Goal: Transaction & Acquisition: Purchase product/service

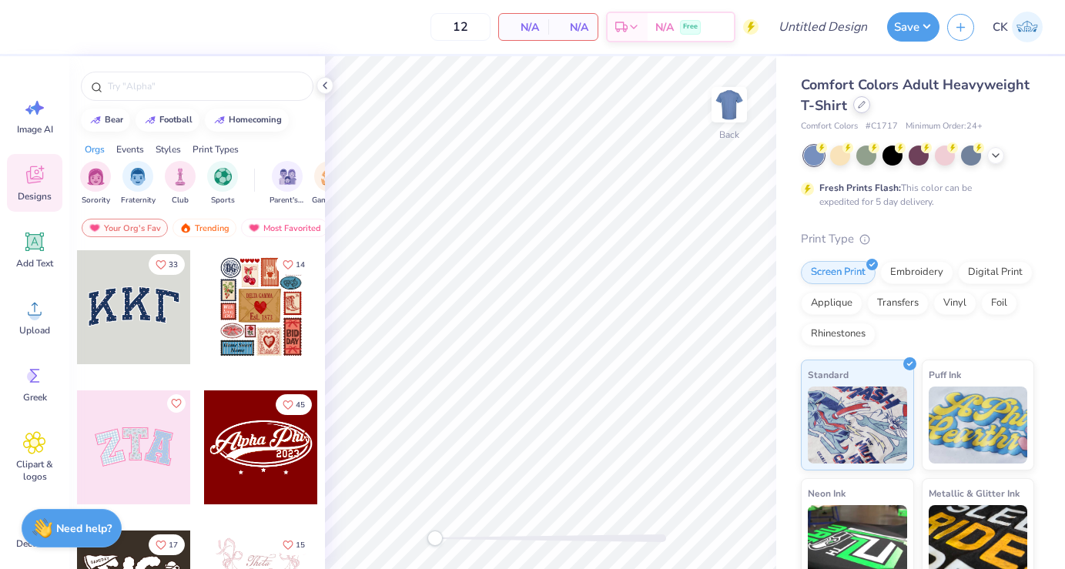
click at [865, 105] on div at bounding box center [861, 104] width 17 height 17
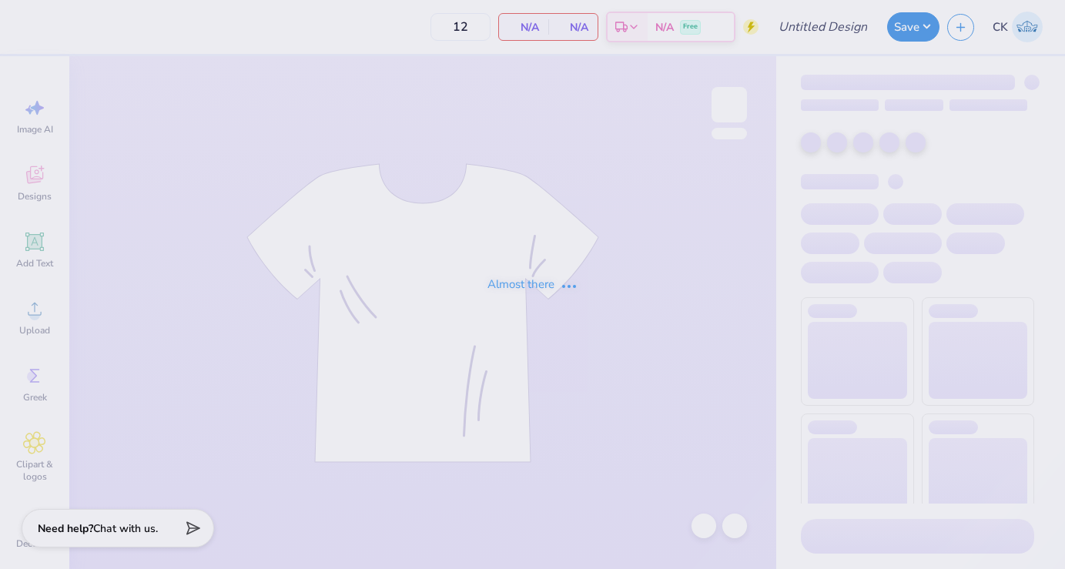
type input "24"
type input "TriDelt Parents Weekend Tees"
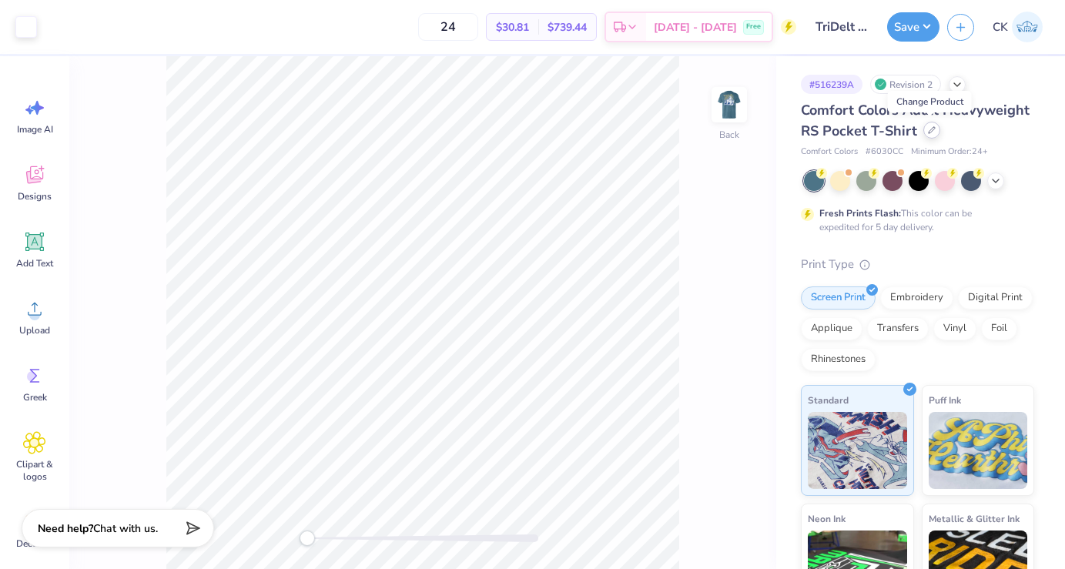
click at [931, 131] on icon at bounding box center [932, 130] width 8 height 8
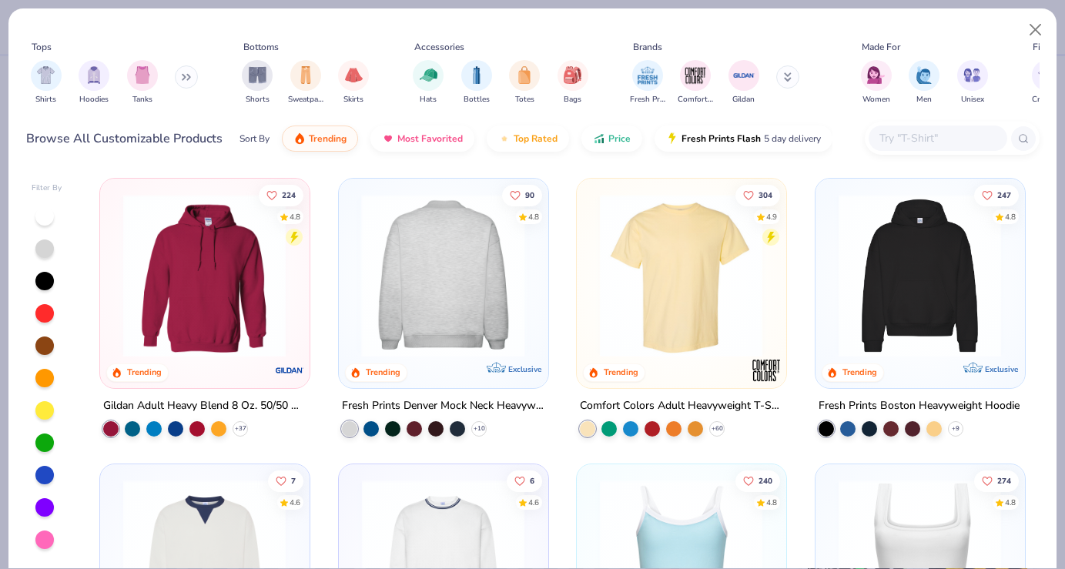
click at [431, 283] on img at bounding box center [443, 275] width 178 height 163
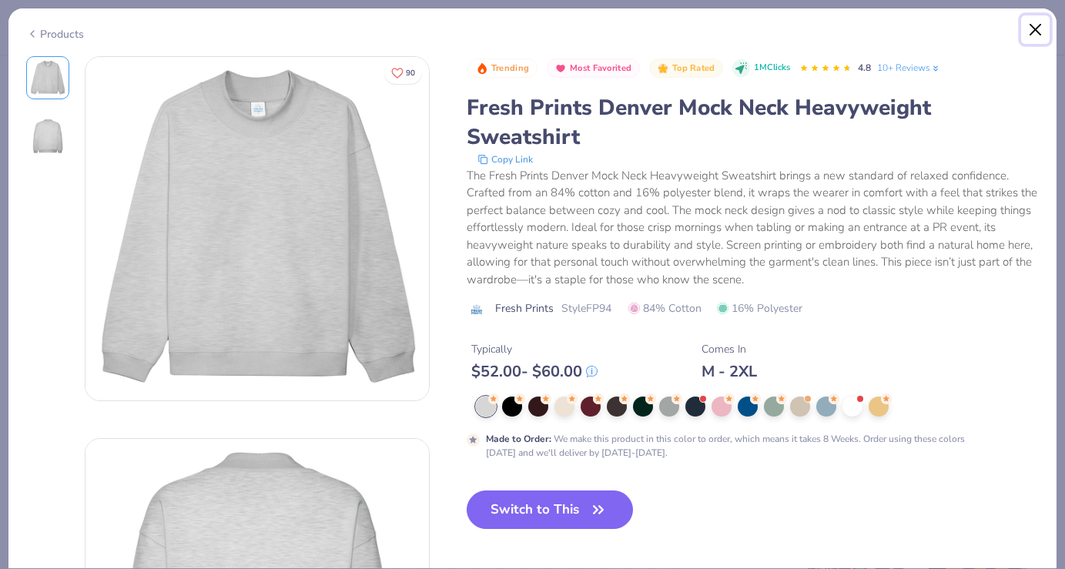
click at [1041, 27] on button "Close" at bounding box center [1035, 29] width 29 height 29
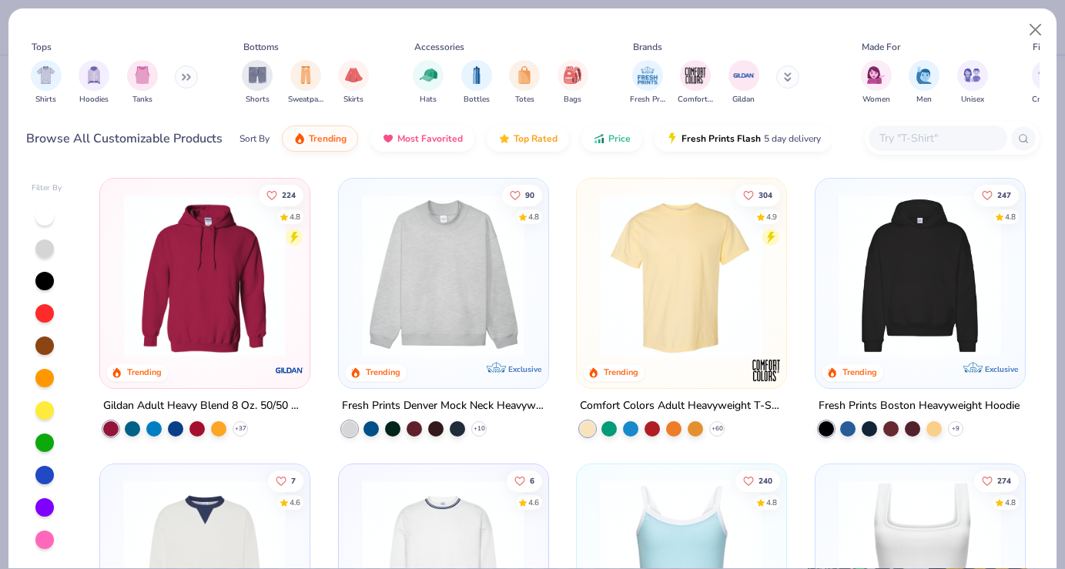
click at [187, 81] on button at bounding box center [186, 76] width 23 height 23
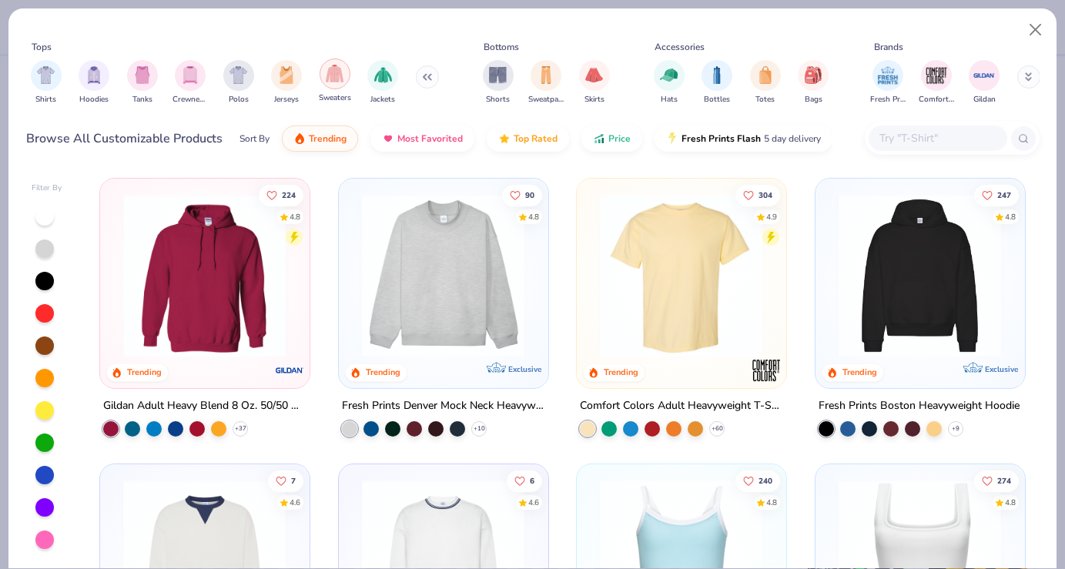
click at [340, 68] on img "filter for Sweaters" at bounding box center [335, 74] width 18 height 18
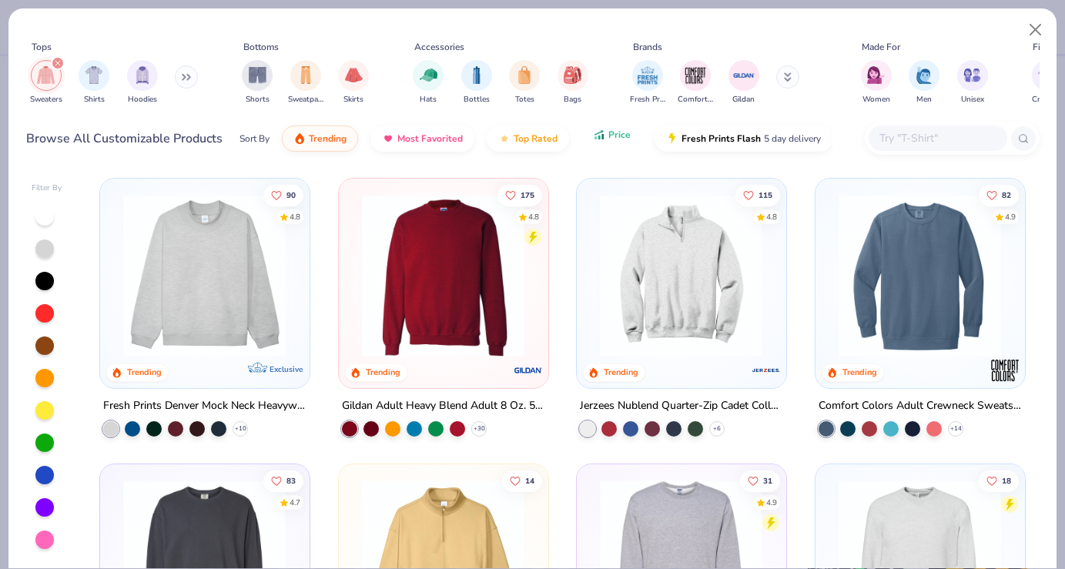
click at [616, 129] on button "Price" at bounding box center [611, 135] width 61 height 26
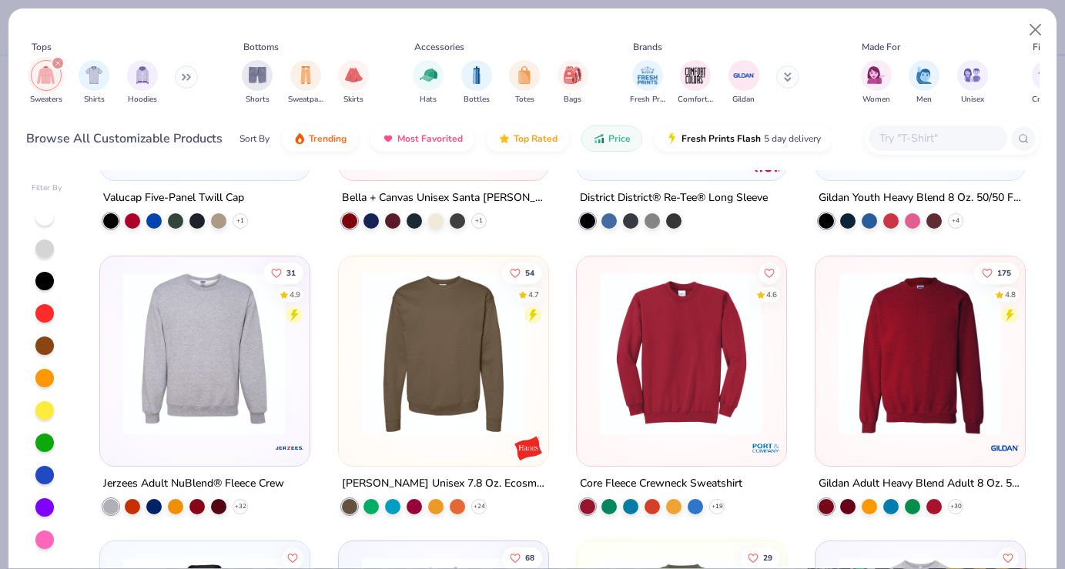
scroll to position [257, 0]
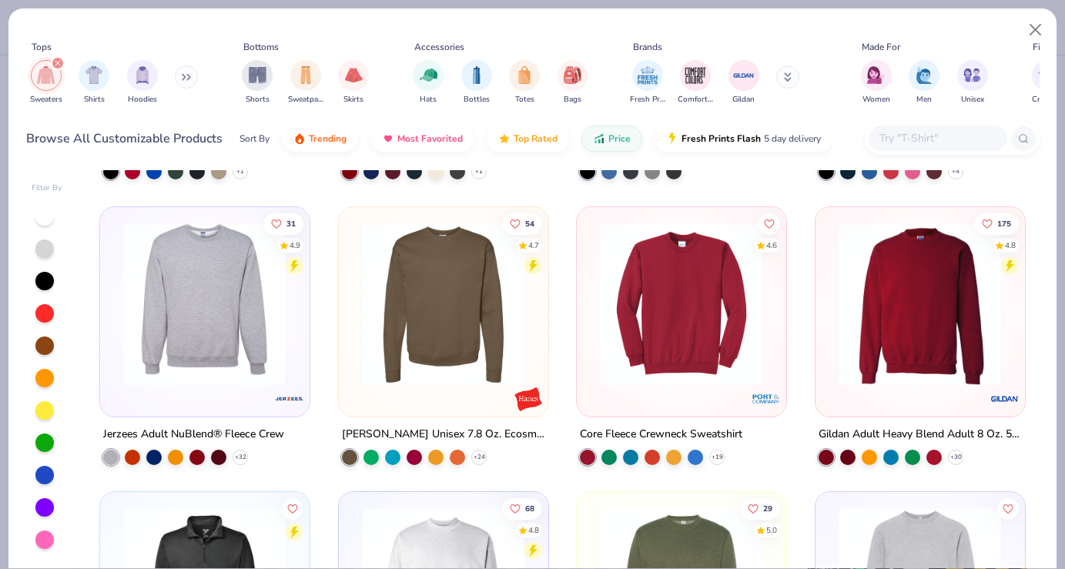
click at [695, 324] on img at bounding box center [681, 303] width 178 height 163
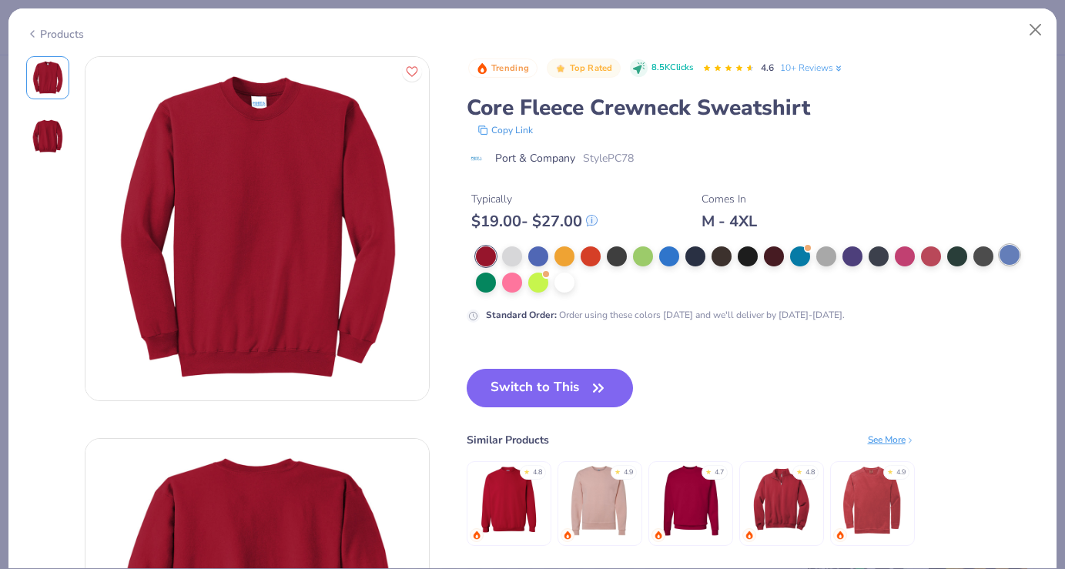
click at [1016, 257] on div at bounding box center [1010, 255] width 20 height 20
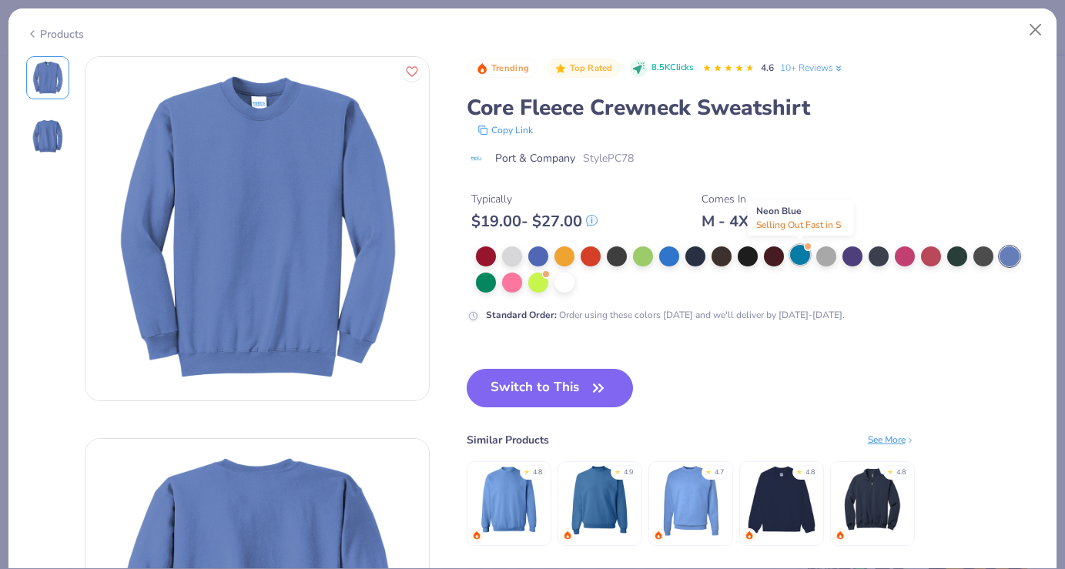
click at [796, 256] on div at bounding box center [800, 255] width 20 height 20
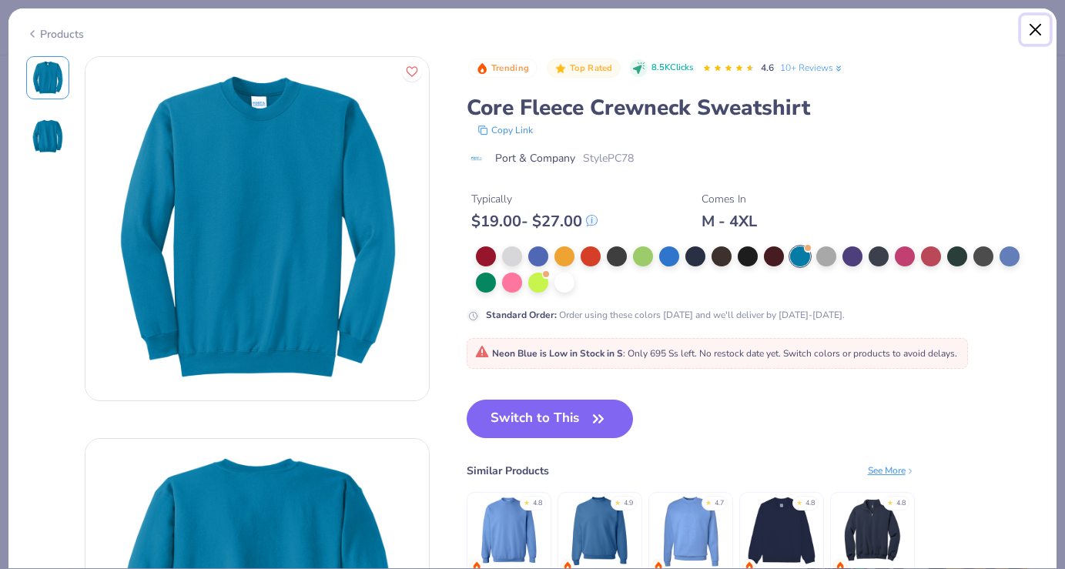
click at [1035, 31] on button "Close" at bounding box center [1035, 29] width 29 height 29
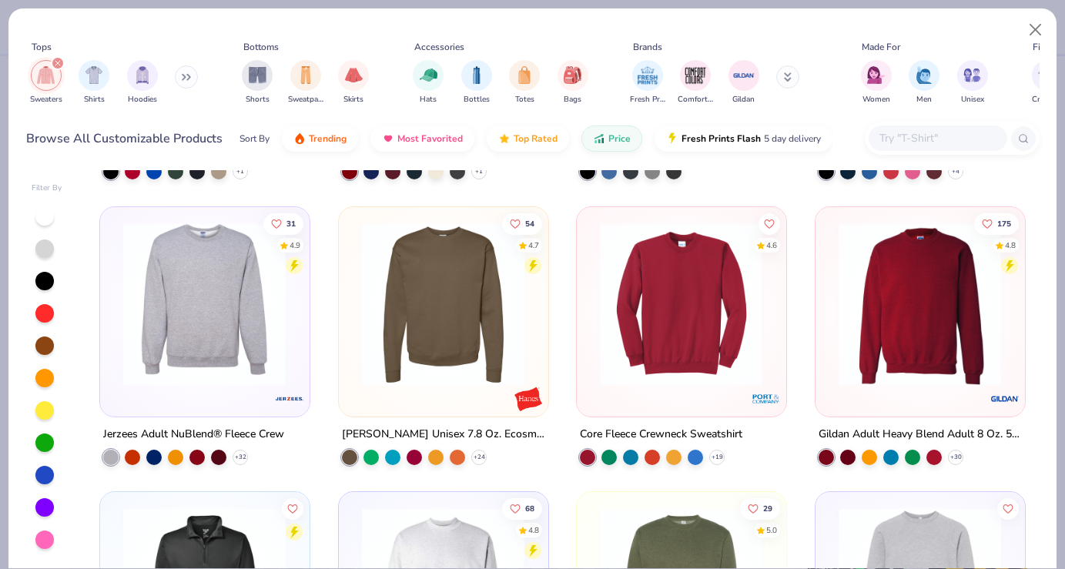
click at [45, 469] on div at bounding box center [44, 475] width 18 height 18
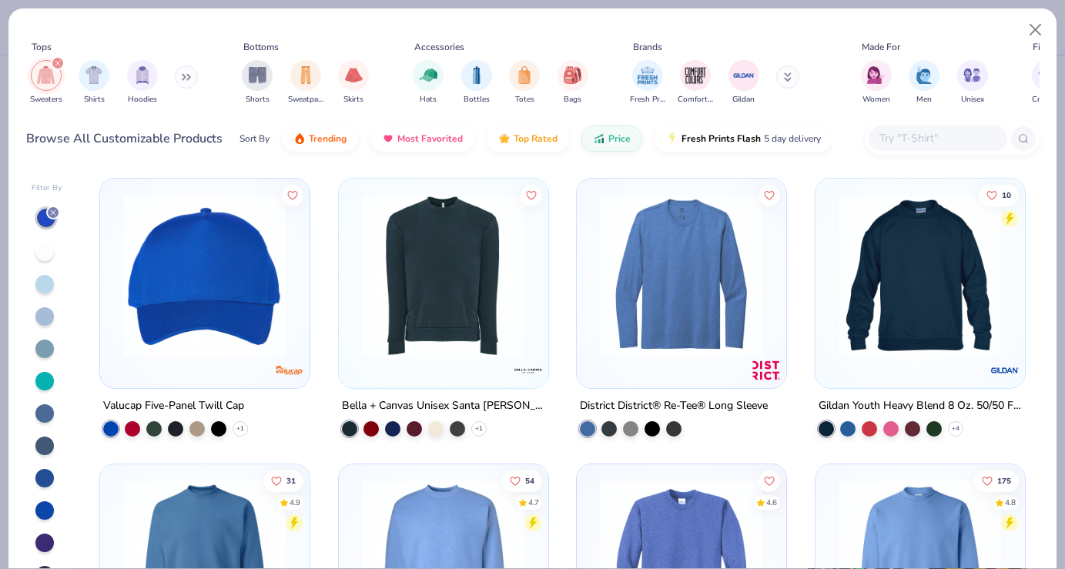
click at [47, 419] on div at bounding box center [44, 413] width 18 height 18
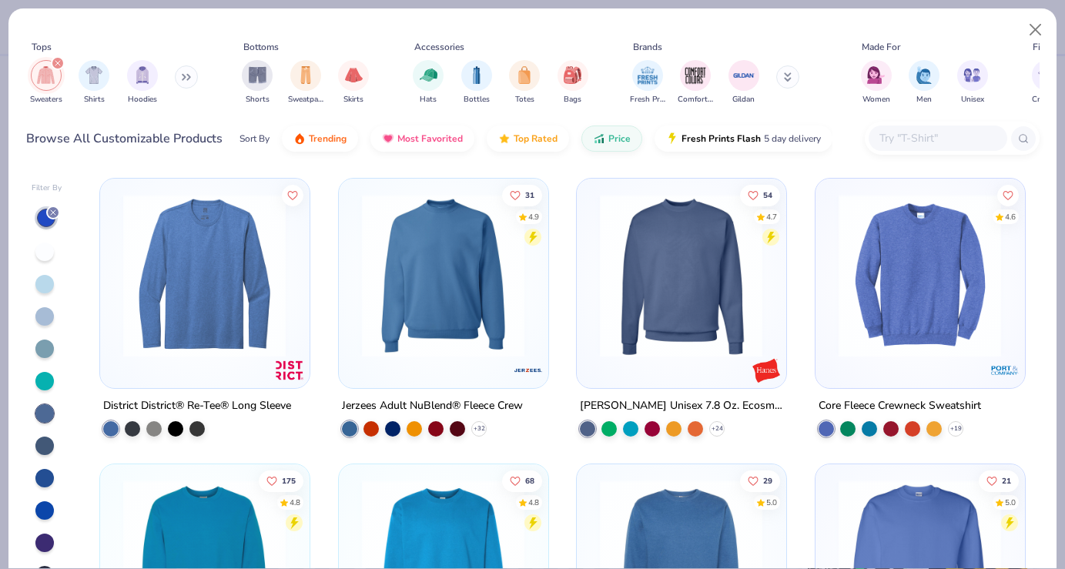
click at [42, 383] on div at bounding box center [44, 381] width 18 height 18
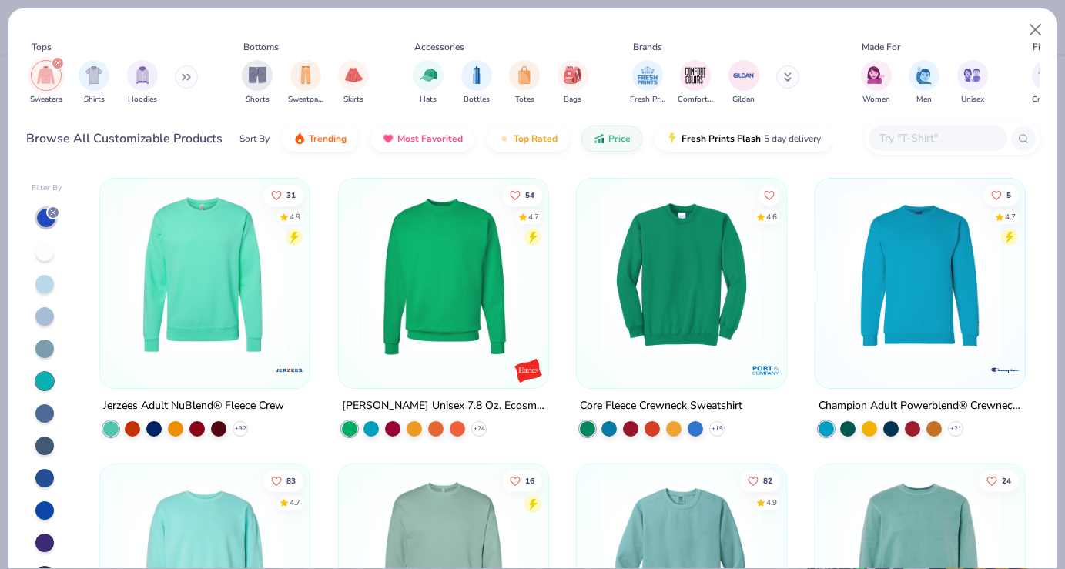
click at [47, 474] on div at bounding box center [44, 478] width 18 height 18
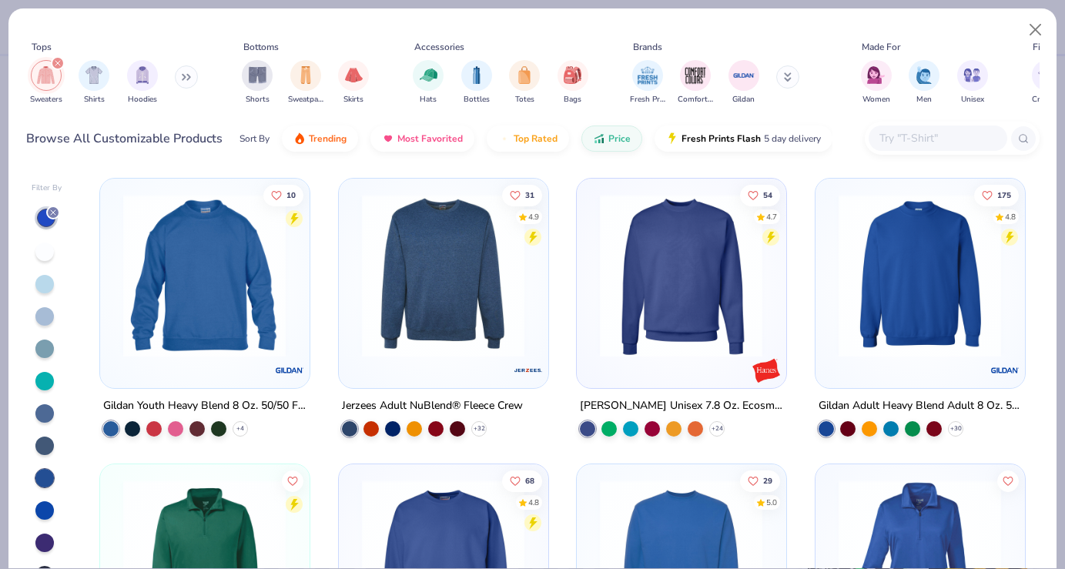
click at [45, 353] on div at bounding box center [44, 349] width 18 height 18
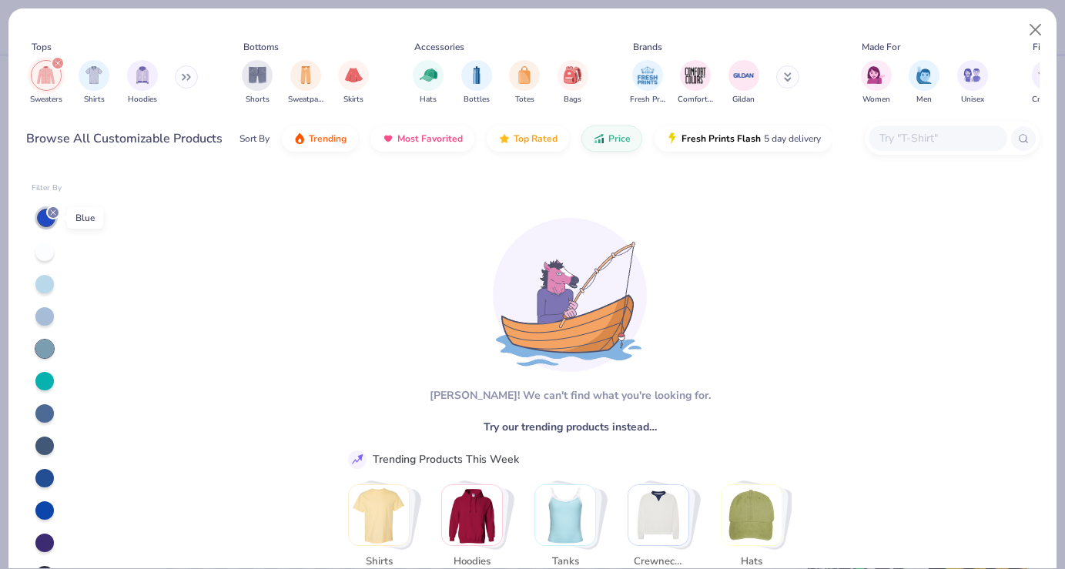
click at [55, 208] on icon at bounding box center [53, 212] width 9 height 9
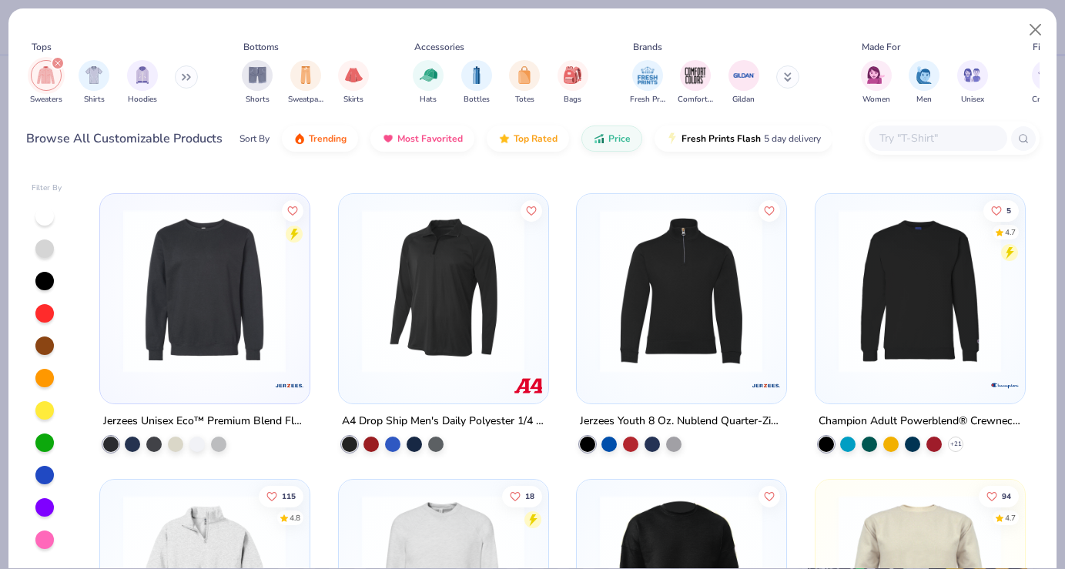
scroll to position [1606, 0]
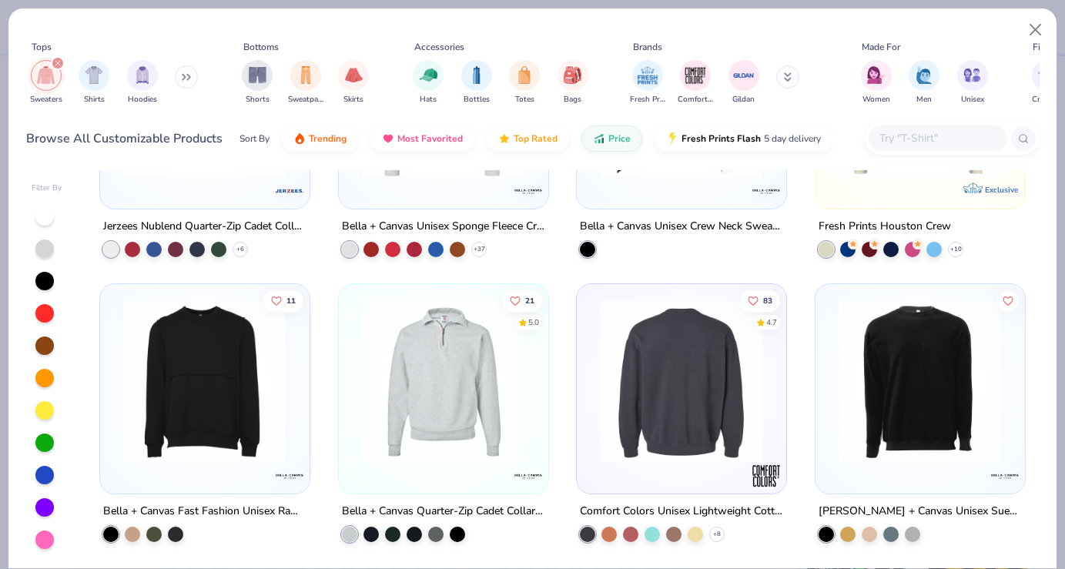
click at [679, 397] on img at bounding box center [681, 381] width 178 height 163
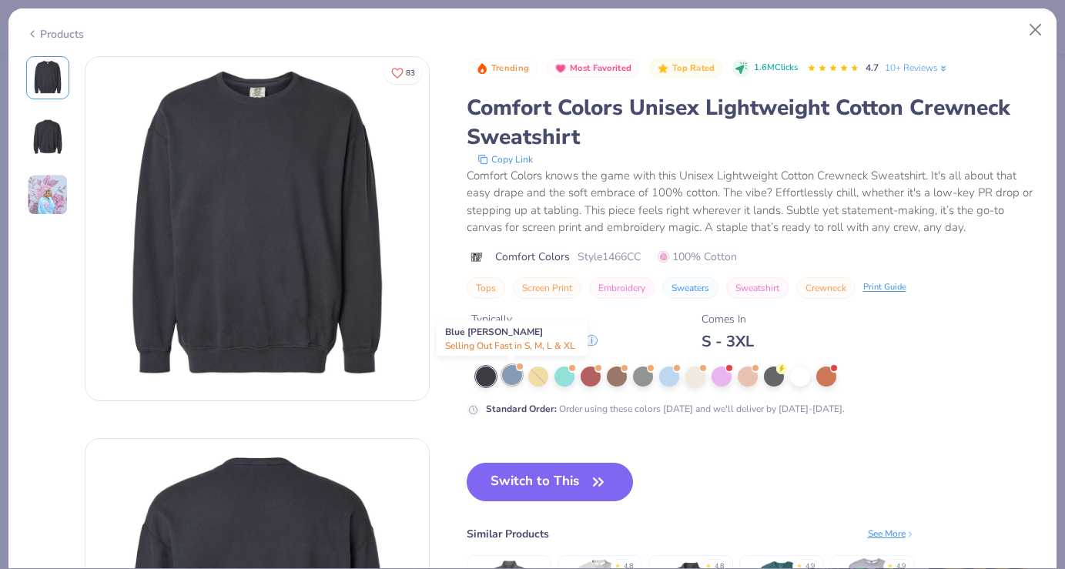
click at [513, 380] on div at bounding box center [512, 375] width 20 height 20
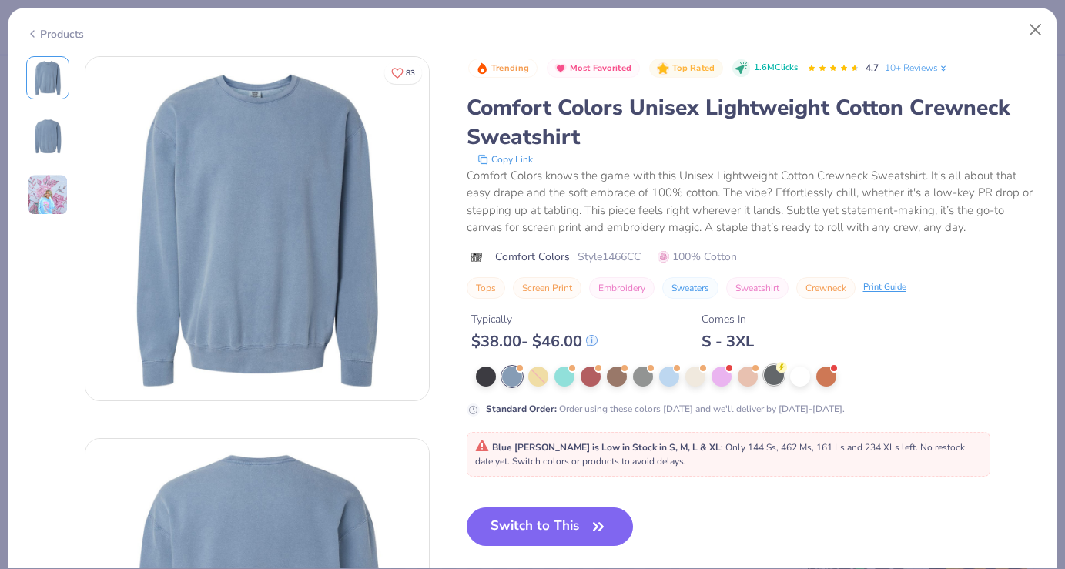
click at [772, 372] on div at bounding box center [774, 375] width 20 height 20
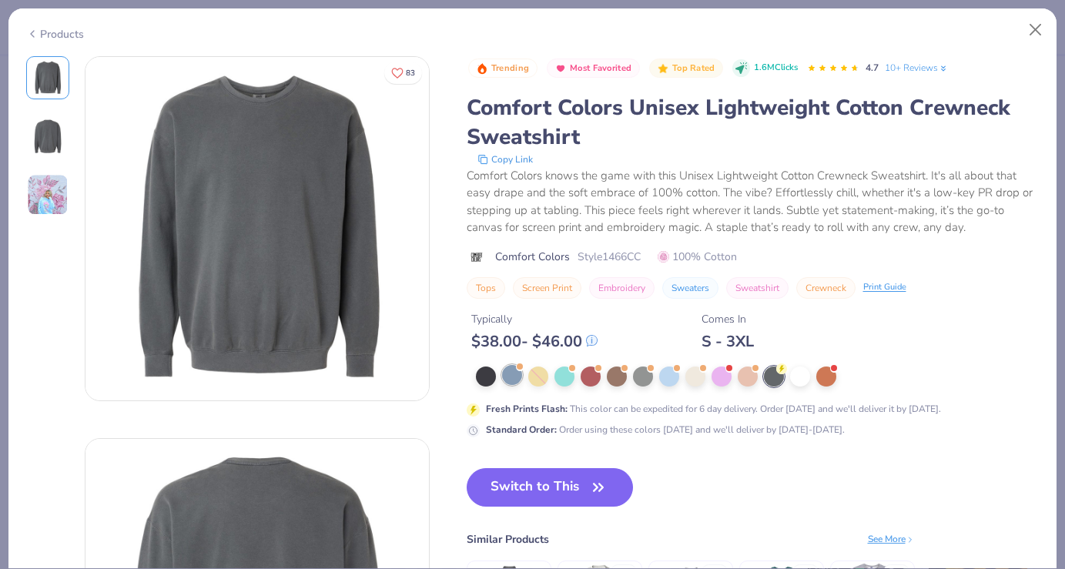
click at [513, 385] on div at bounding box center [512, 375] width 20 height 20
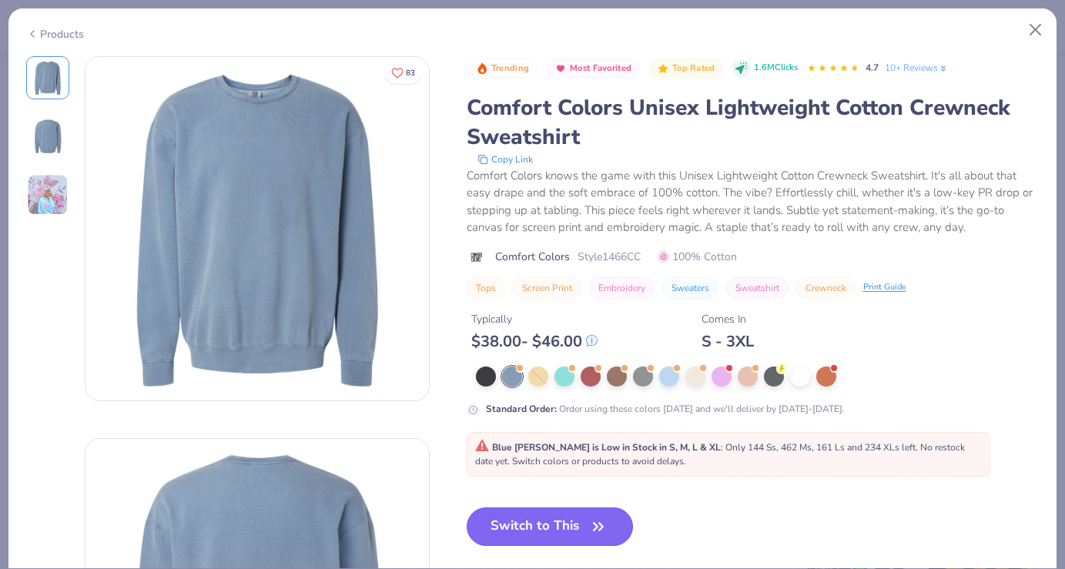
click at [567, 525] on button "Switch to This" at bounding box center [550, 526] width 167 height 39
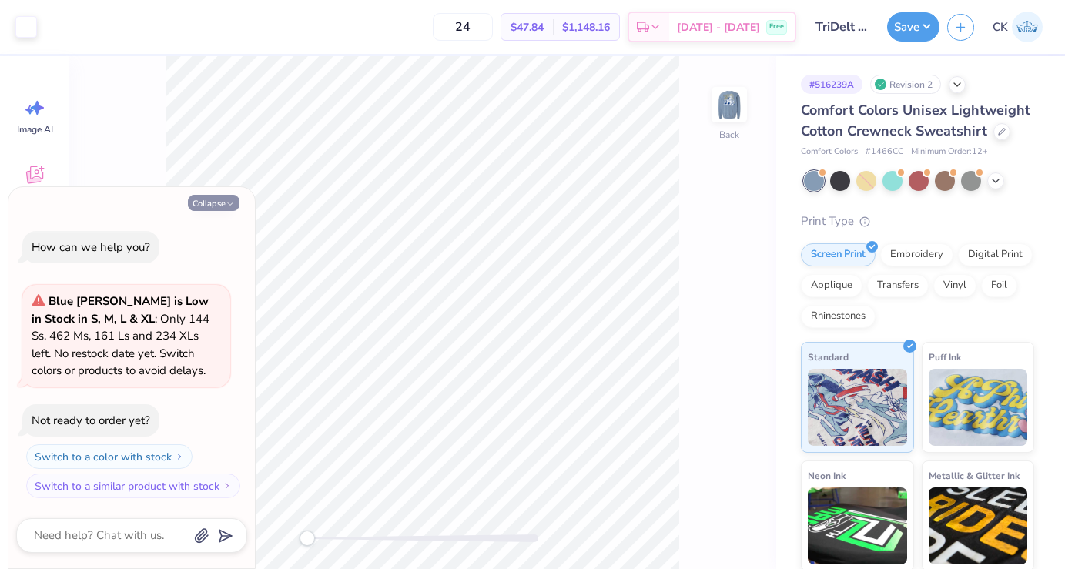
click at [223, 203] on button "Collapse" at bounding box center [214, 203] width 52 height 16
type textarea "x"
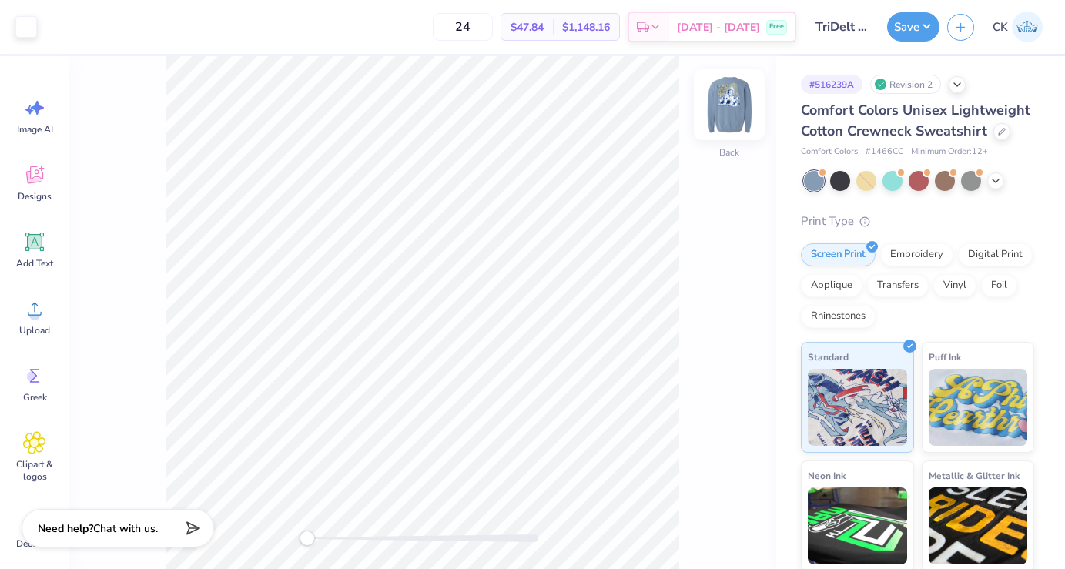
click at [732, 102] on img at bounding box center [729, 105] width 62 height 62
click at [732, 102] on img at bounding box center [729, 104] width 31 height 31
click at [736, 113] on img at bounding box center [729, 105] width 62 height 62
click at [1002, 136] on div at bounding box center [1001, 130] width 17 height 17
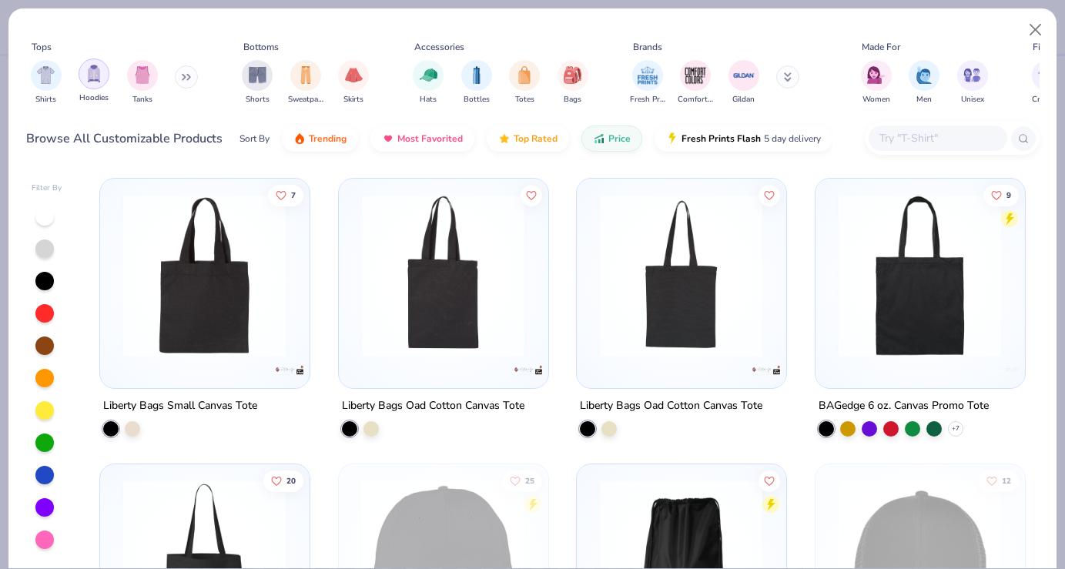
click at [93, 75] on img "filter for Hoodies" at bounding box center [93, 74] width 17 height 18
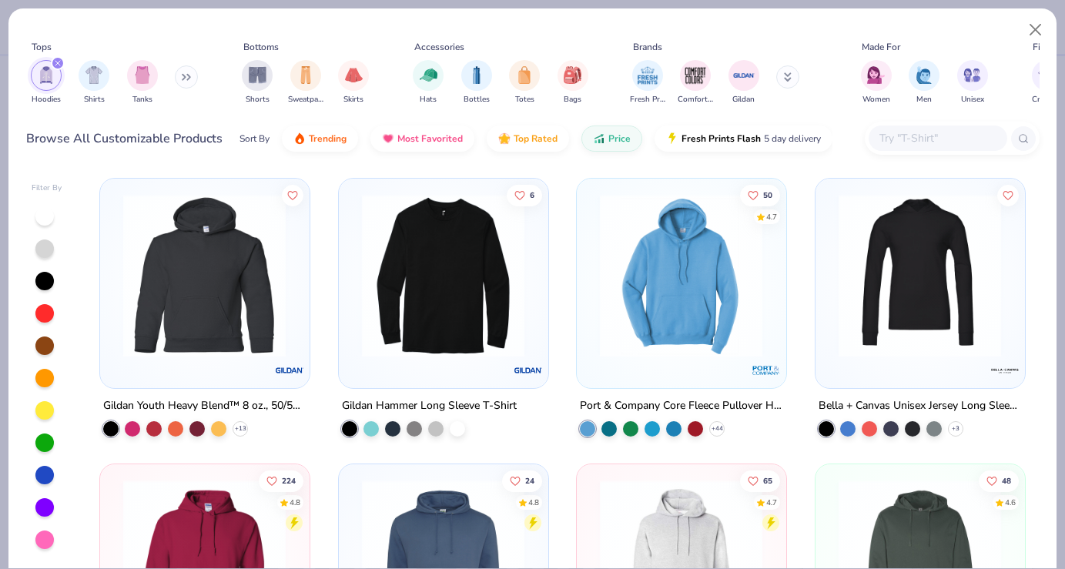
click at [723, 297] on img at bounding box center [681, 275] width 178 height 163
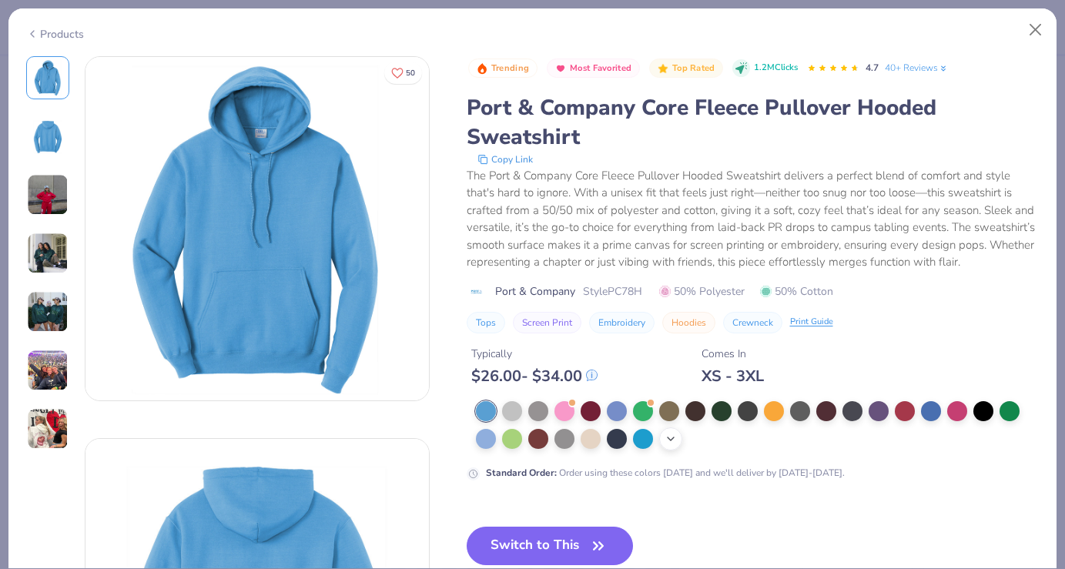
click at [668, 445] on icon at bounding box center [671, 439] width 12 height 12
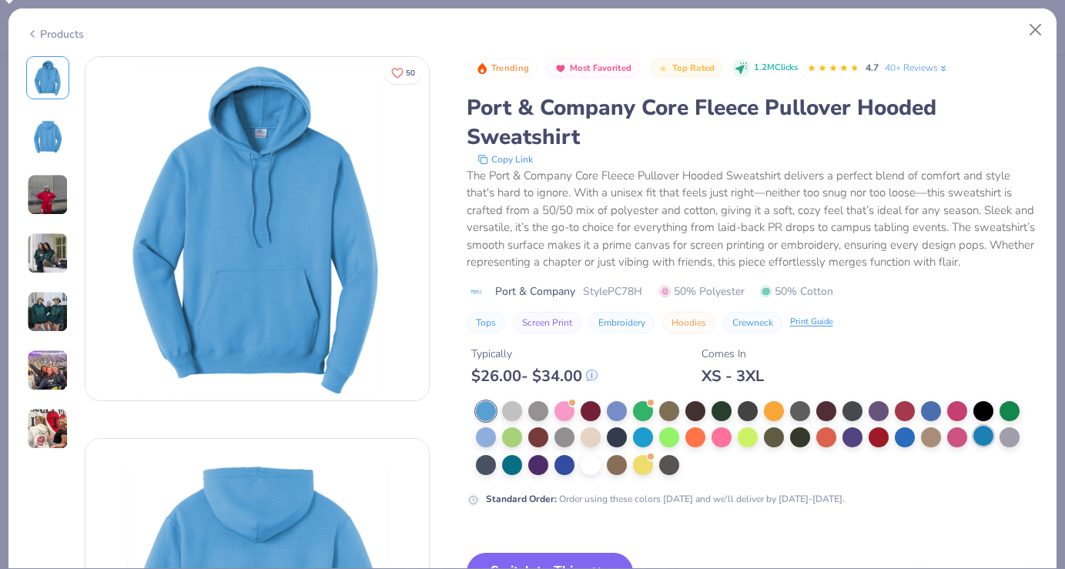
click at [982, 438] on div at bounding box center [983, 436] width 20 height 20
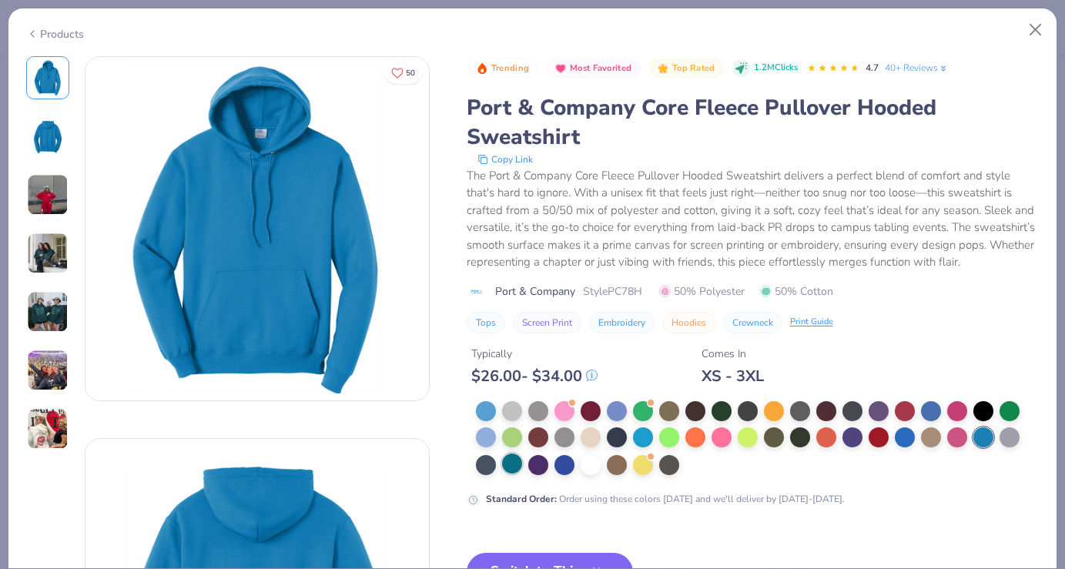
click at [513, 469] on div at bounding box center [512, 464] width 20 height 20
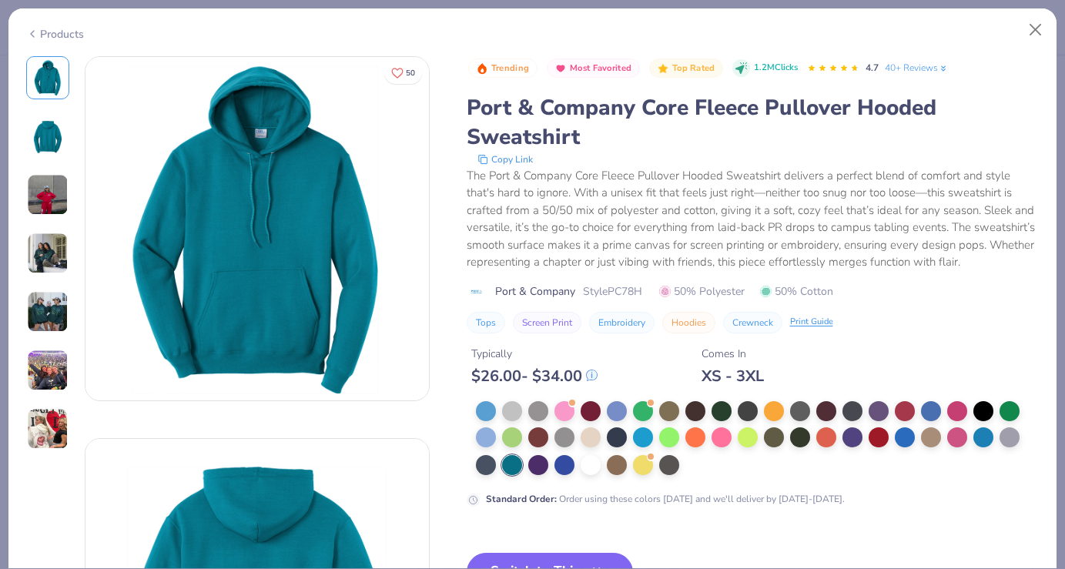
click at [600, 499] on div "Standard Order : Order using these colors today and we'll deliver by Sep 24-27." at bounding box center [665, 499] width 359 height 14
click at [491, 437] on div at bounding box center [486, 436] width 20 height 20
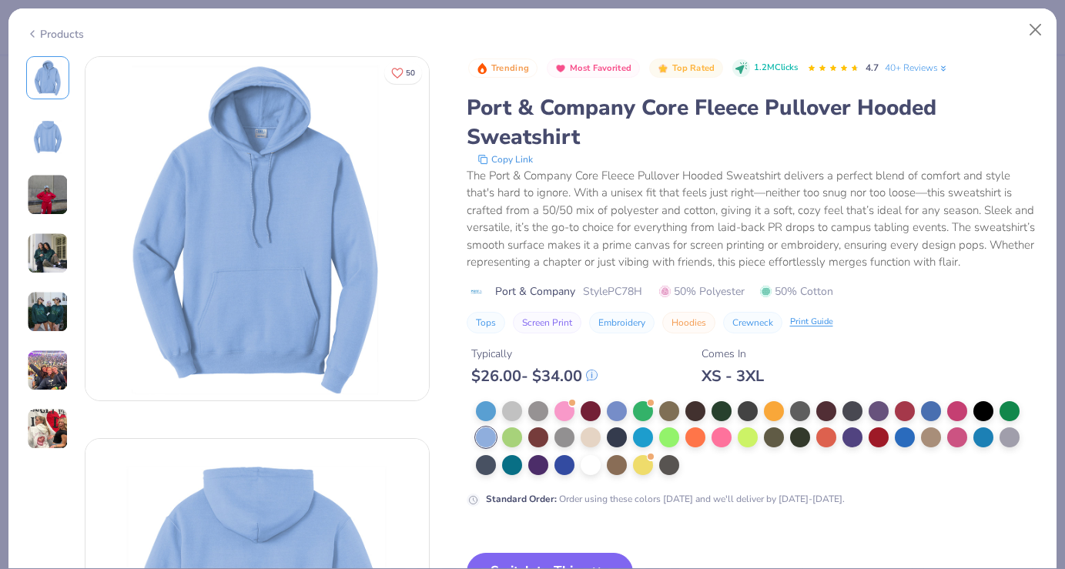
click at [505, 500] on strong "Standard Order :" at bounding box center [521, 499] width 71 height 12
click at [925, 417] on div at bounding box center [931, 410] width 20 height 20
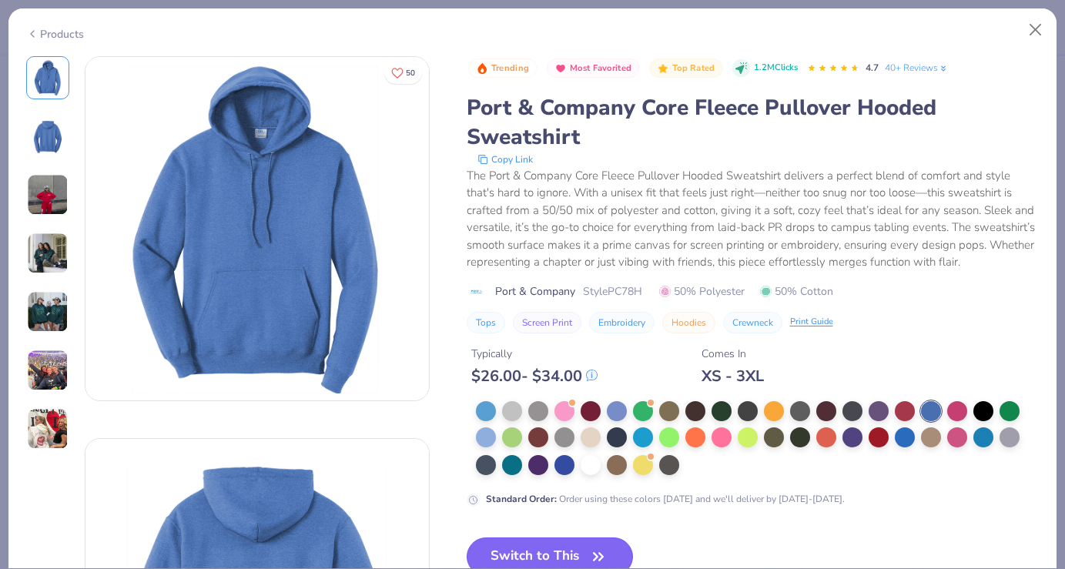
click at [555, 548] on button "Switch to This" at bounding box center [550, 556] width 167 height 39
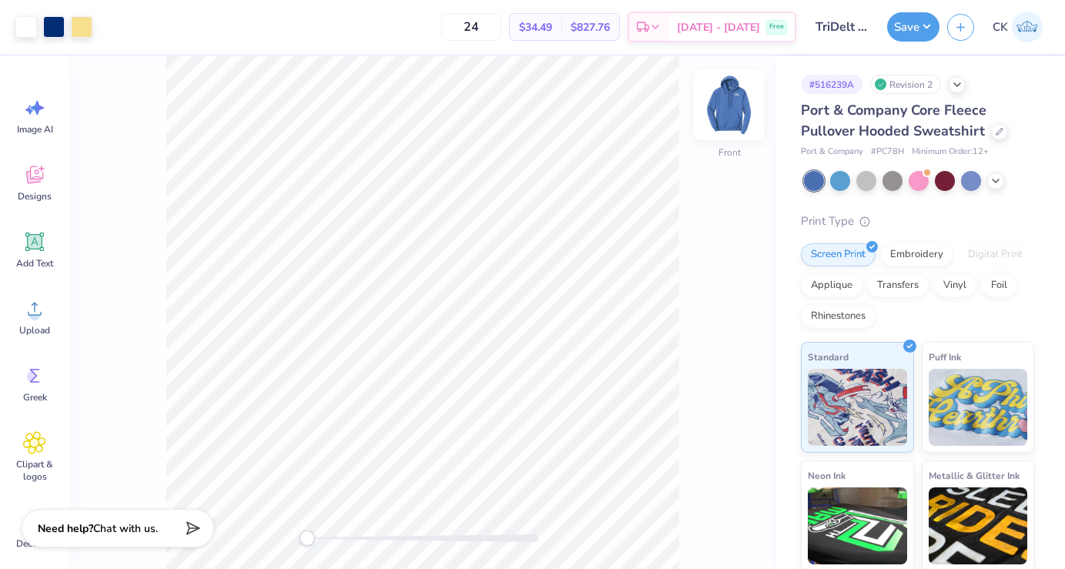
click at [732, 117] on img at bounding box center [729, 105] width 62 height 62
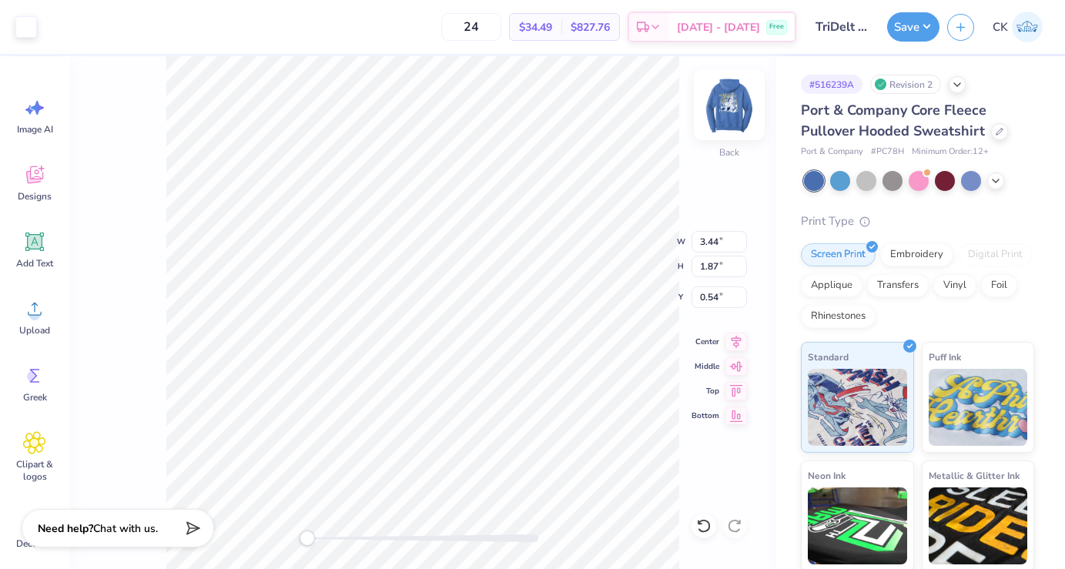
type input "4.64"
type input "2.52"
type input "1.41"
click at [729, 105] on img at bounding box center [729, 105] width 62 height 62
